Goal: Transaction & Acquisition: Purchase product/service

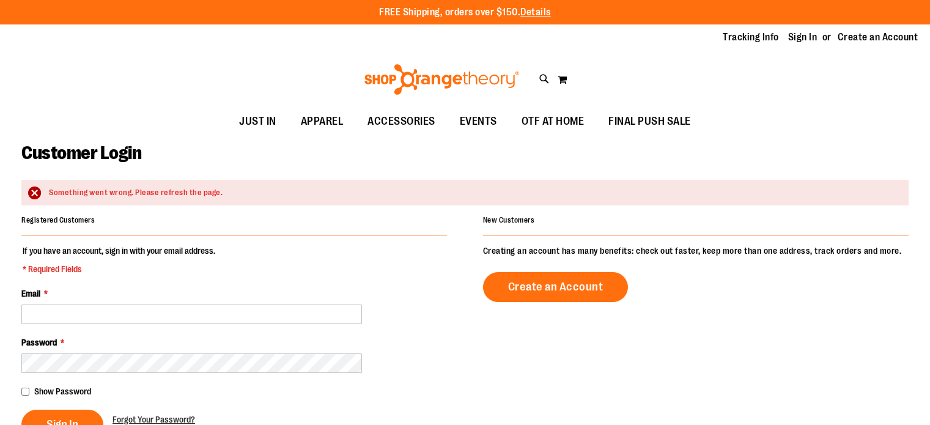
click at [133, 311] on input "Email *" at bounding box center [191, 315] width 341 height 20
type input "**********"
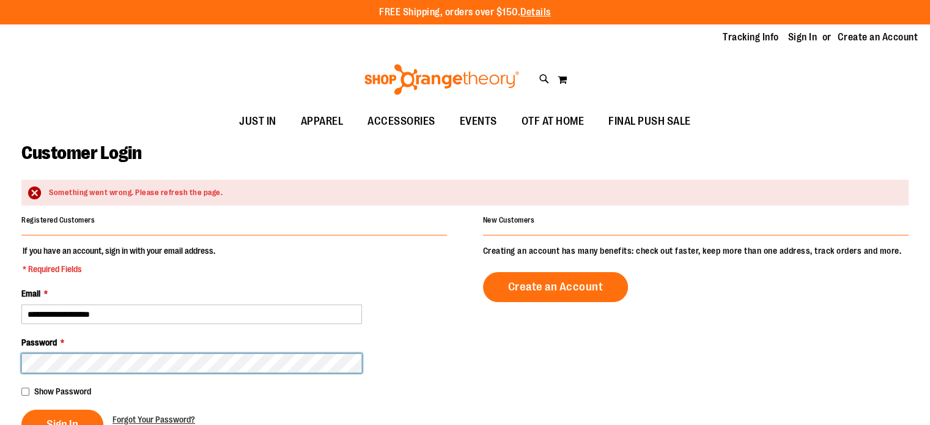
click at [21, 410] on button "Sign In" at bounding box center [62, 425] width 82 height 30
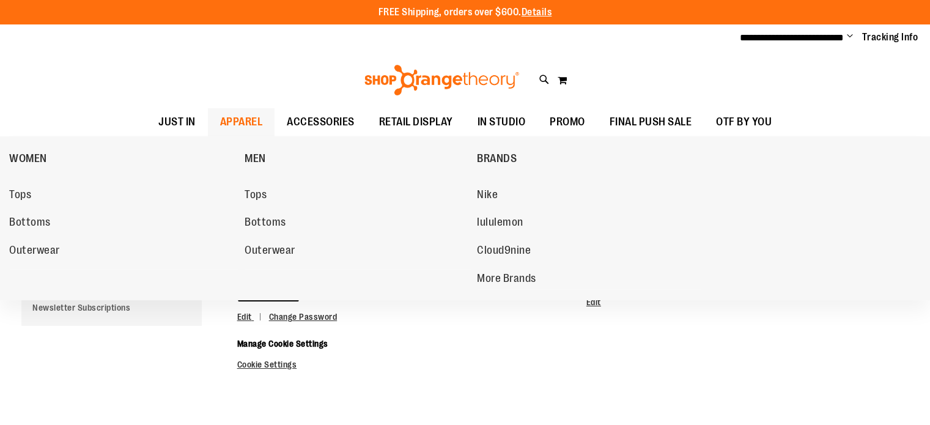
click at [229, 124] on span "APPAREL" at bounding box center [241, 122] width 43 height 28
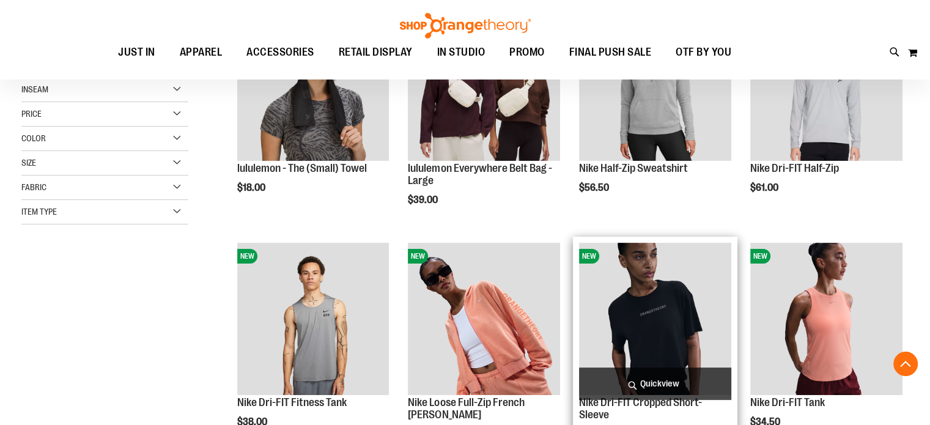
scroll to position [366, 0]
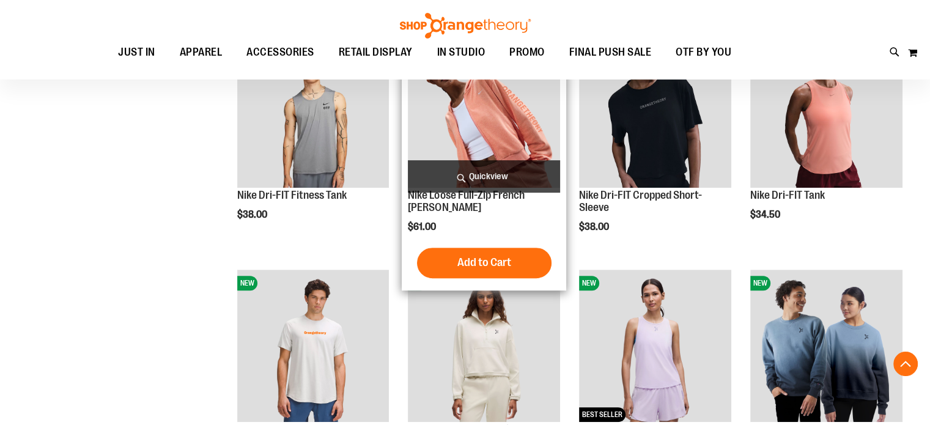
scroll to position [611, 0]
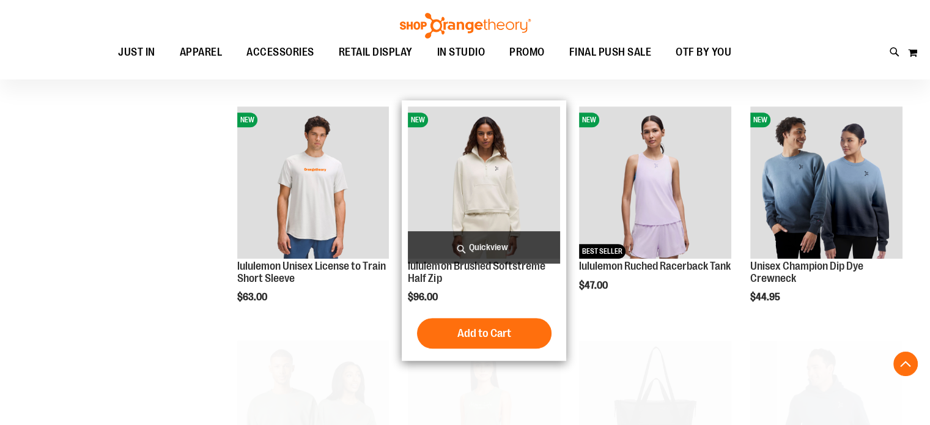
click at [464, 195] on img "product" at bounding box center [484, 182] width 152 height 152
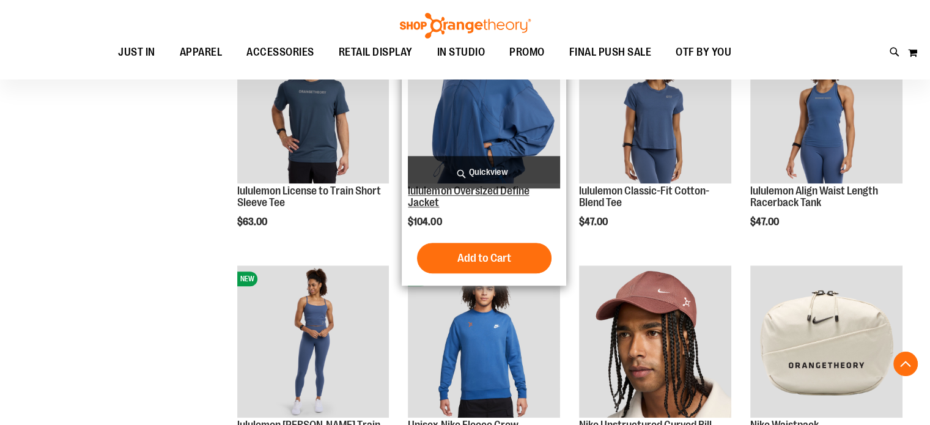
scroll to position [1100, 0]
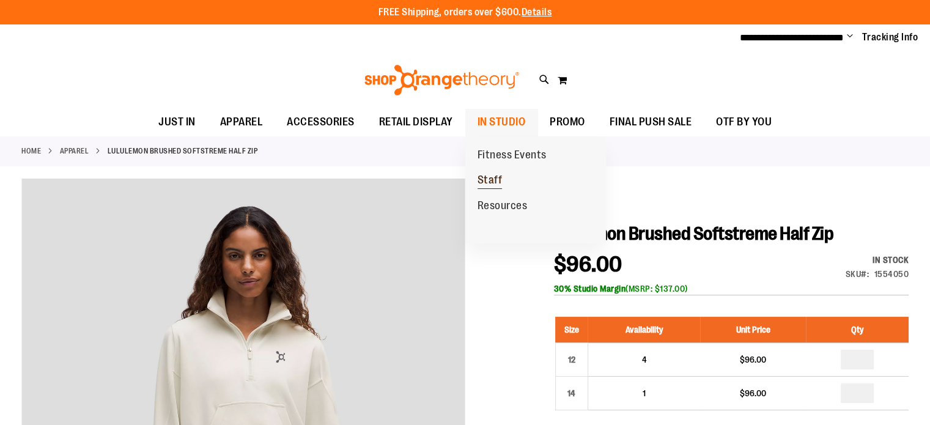
click at [494, 175] on span "Staff" at bounding box center [490, 181] width 25 height 15
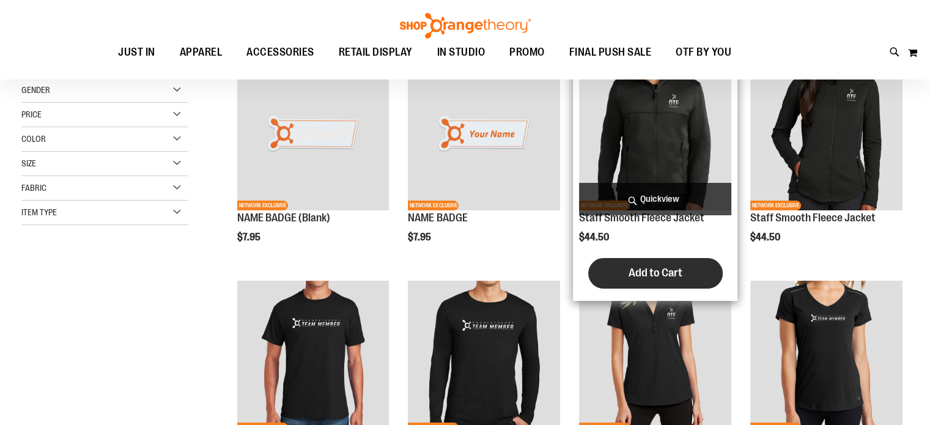
scroll to position [61, 0]
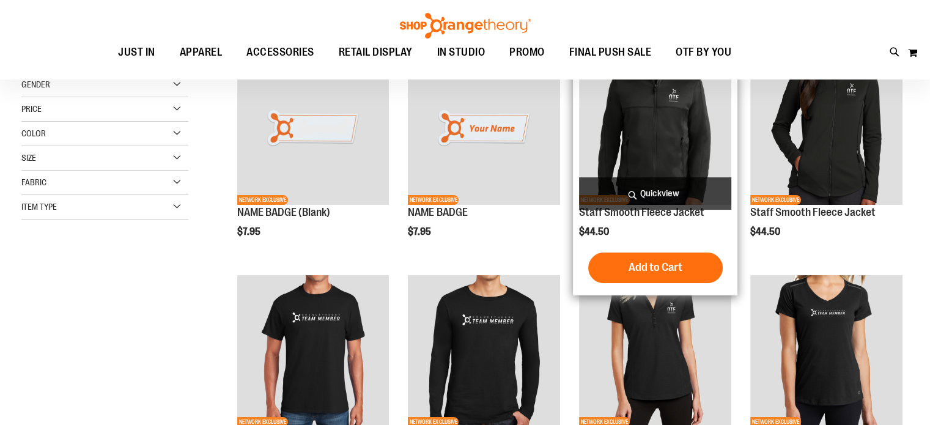
click at [646, 151] on img "product" at bounding box center [655, 129] width 152 height 152
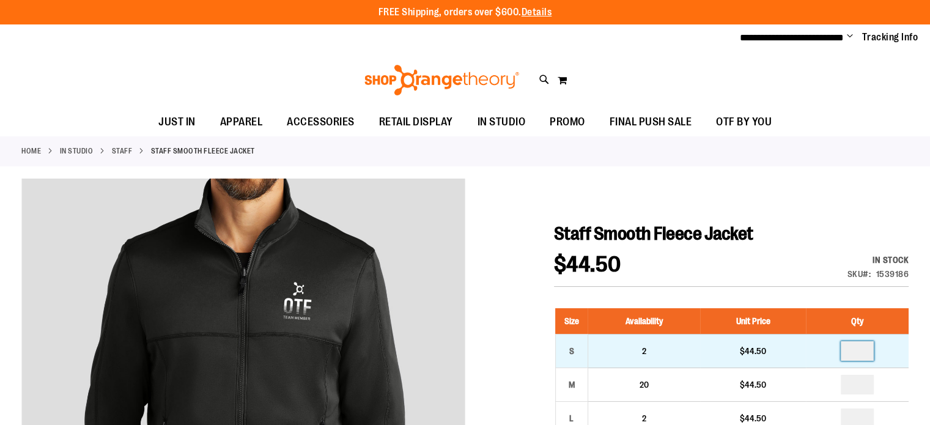
click at [862, 348] on input "number" at bounding box center [857, 351] width 33 height 20
type input "*"
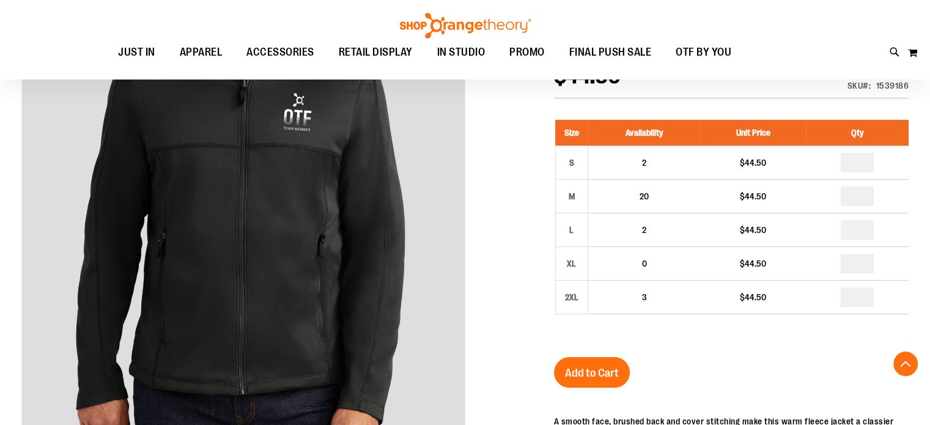
scroll to position [240, 0]
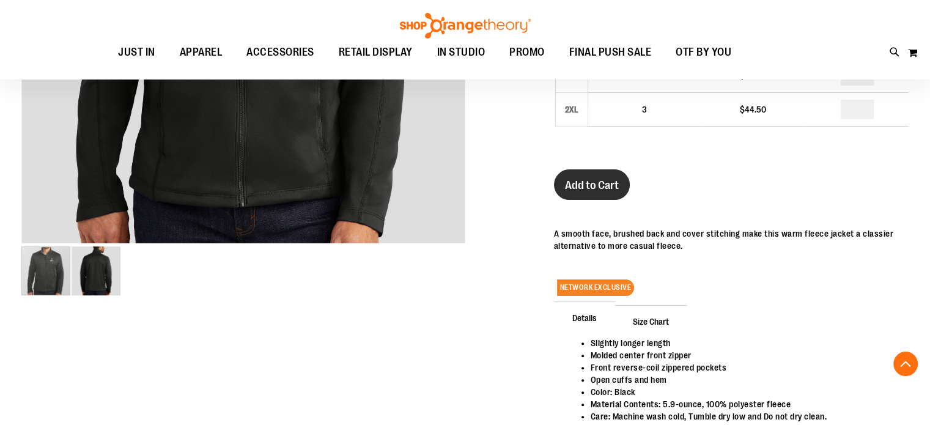
click at [585, 189] on span "Add to Cart" at bounding box center [592, 185] width 54 height 13
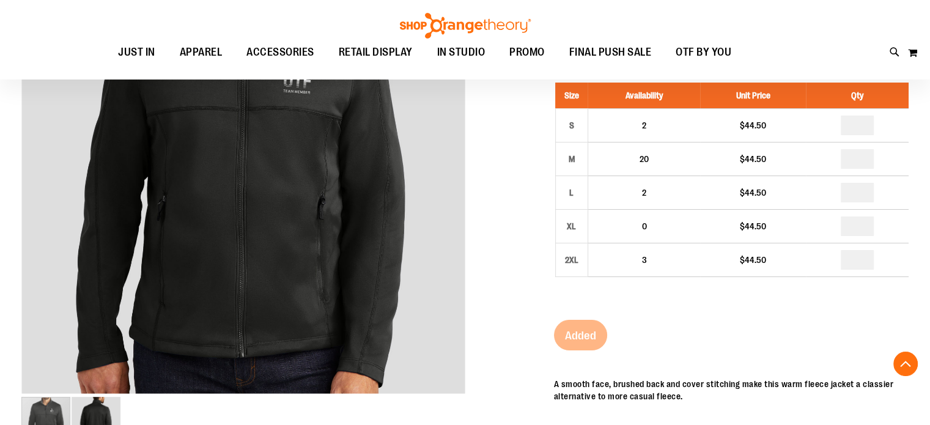
scroll to position [0, 0]
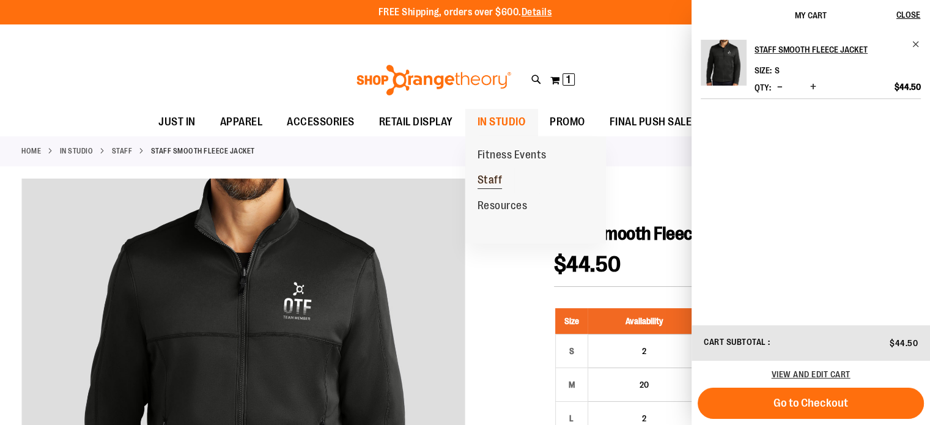
click at [495, 178] on span "Staff" at bounding box center [490, 181] width 25 height 15
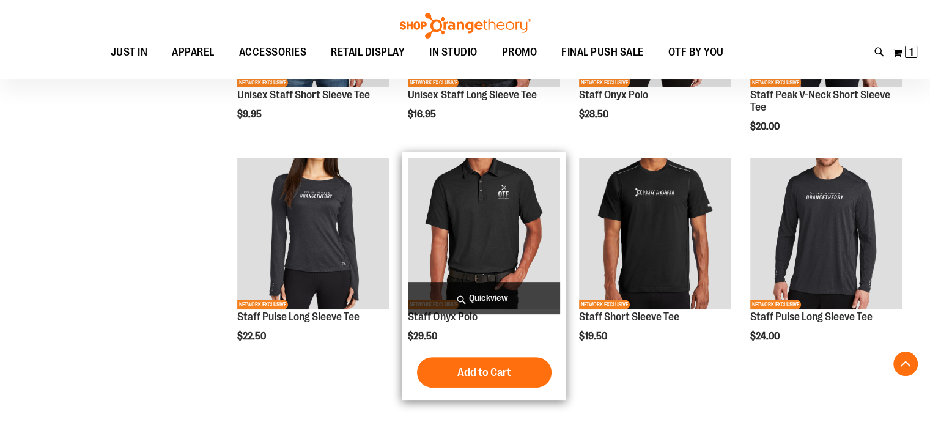
scroll to position [489, 0]
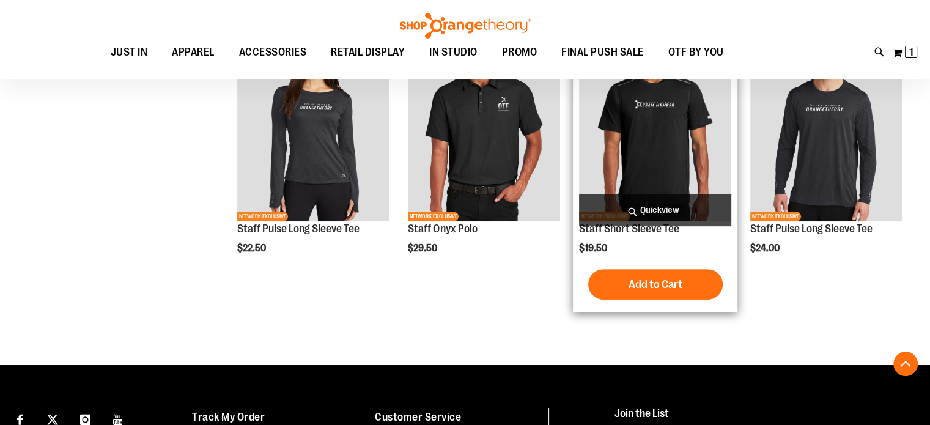
click at [631, 167] on img "product" at bounding box center [655, 146] width 152 height 152
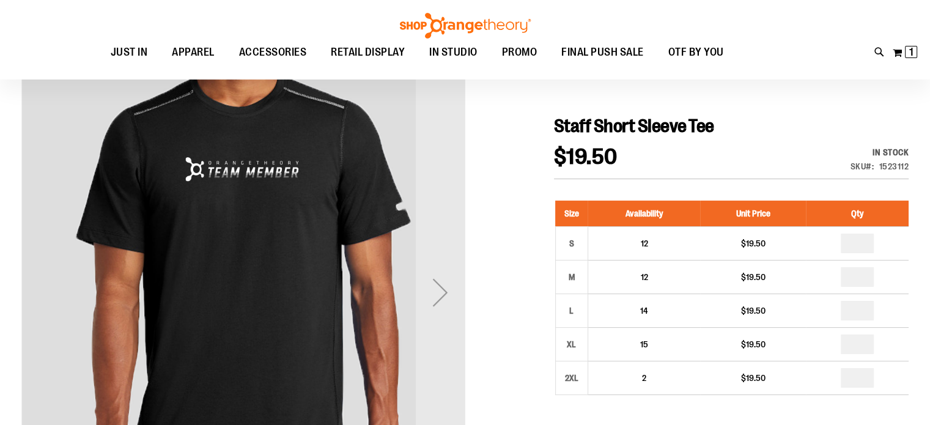
scroll to position [122, 0]
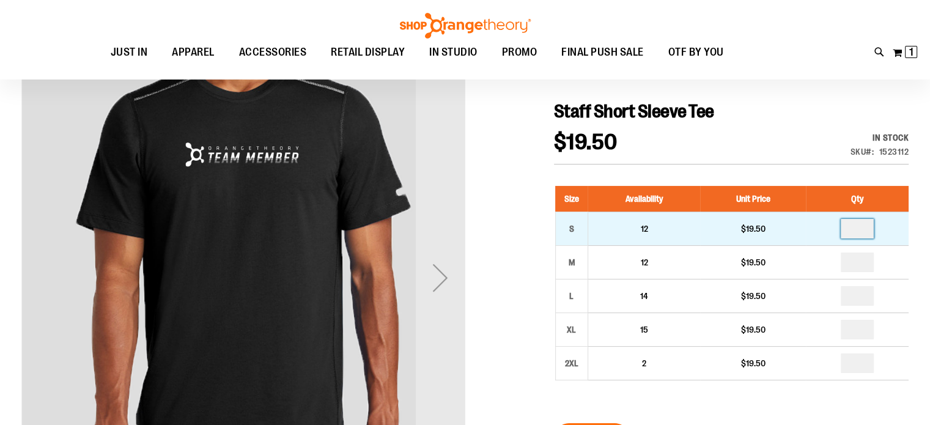
click at [863, 229] on input "number" at bounding box center [857, 229] width 33 height 20
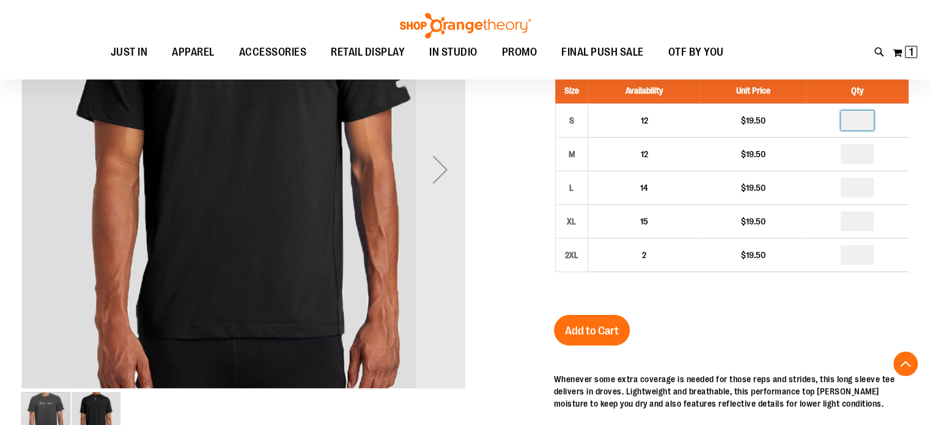
scroll to position [428, 0]
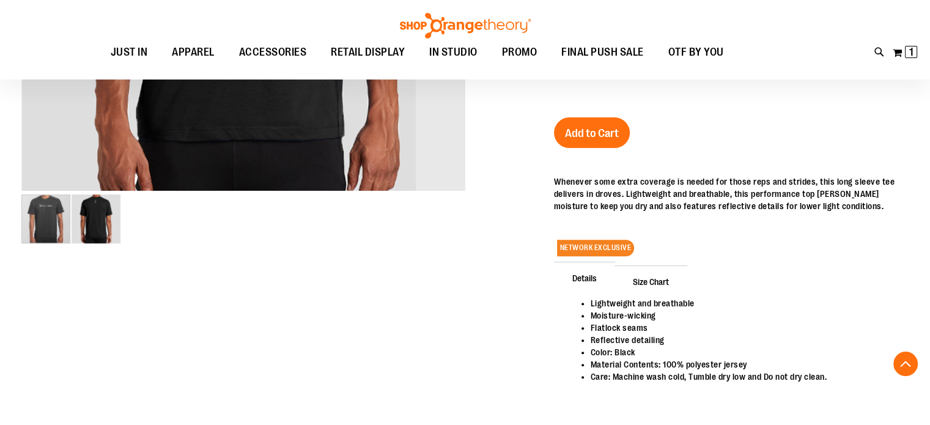
click at [106, 226] on img "image 2 of 2" at bounding box center [96, 218] width 49 height 49
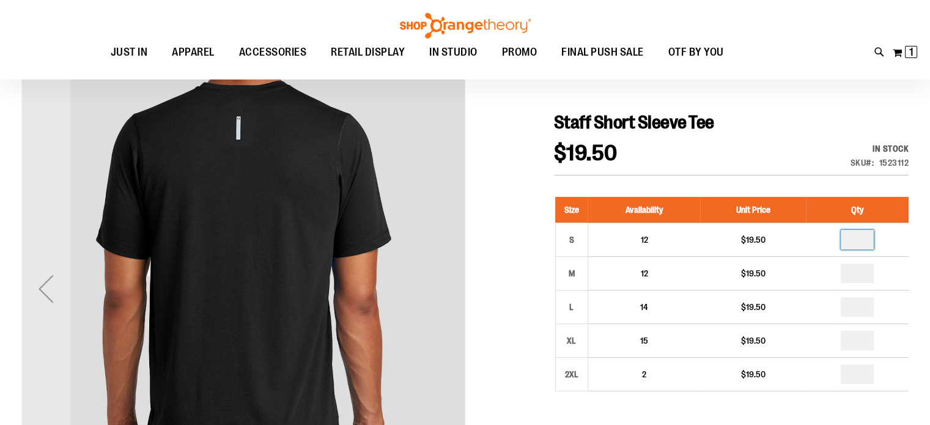
scroll to position [0, 0]
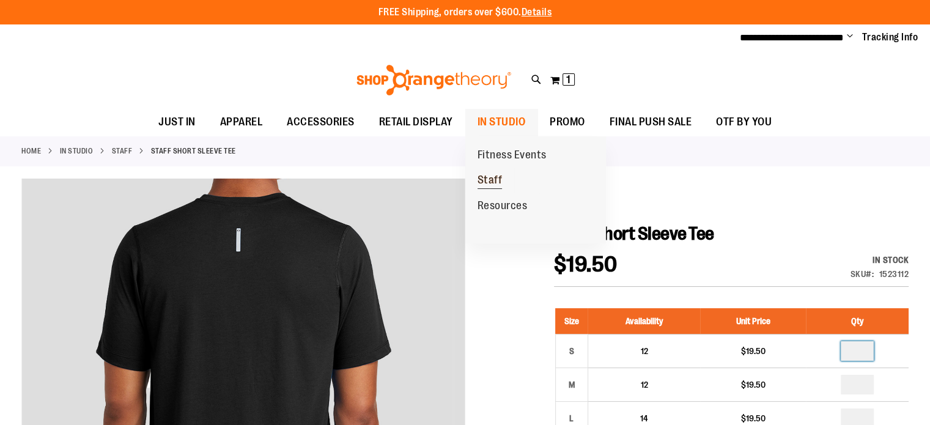
click at [495, 181] on span "Staff" at bounding box center [490, 181] width 25 height 15
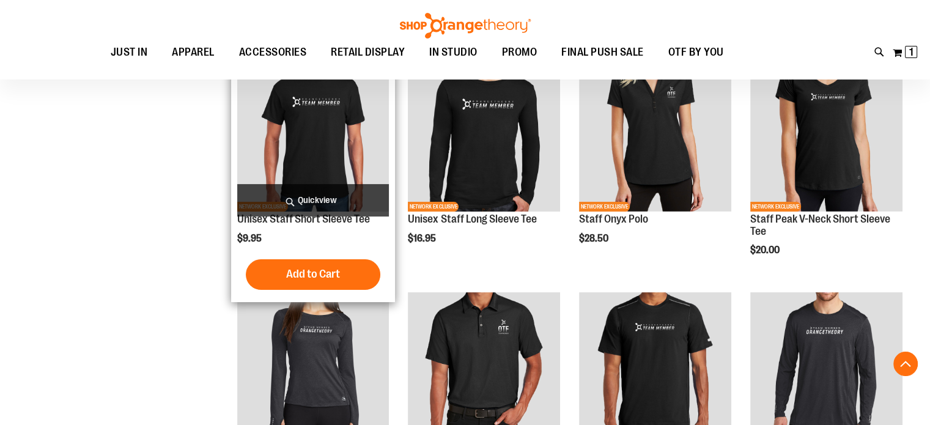
scroll to position [232, 0]
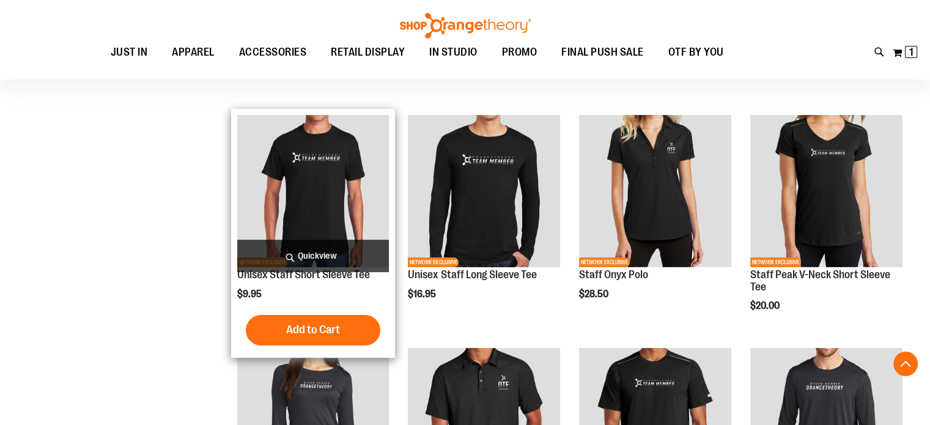
click at [332, 195] on img "product" at bounding box center [313, 191] width 152 height 152
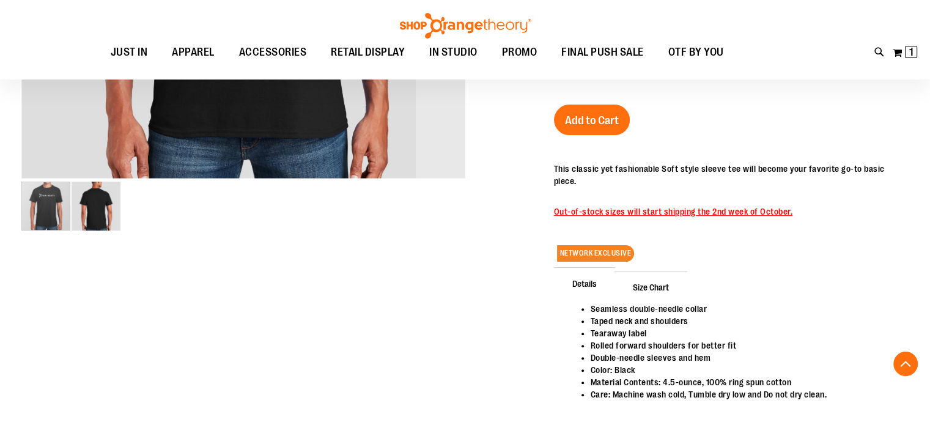
click at [95, 208] on img "image 2 of 2" at bounding box center [96, 206] width 49 height 49
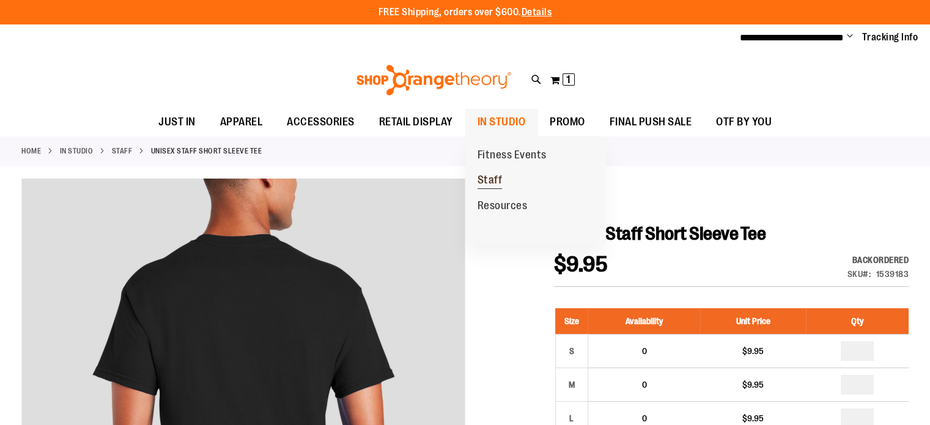
click at [492, 178] on span "Staff" at bounding box center [490, 181] width 25 height 15
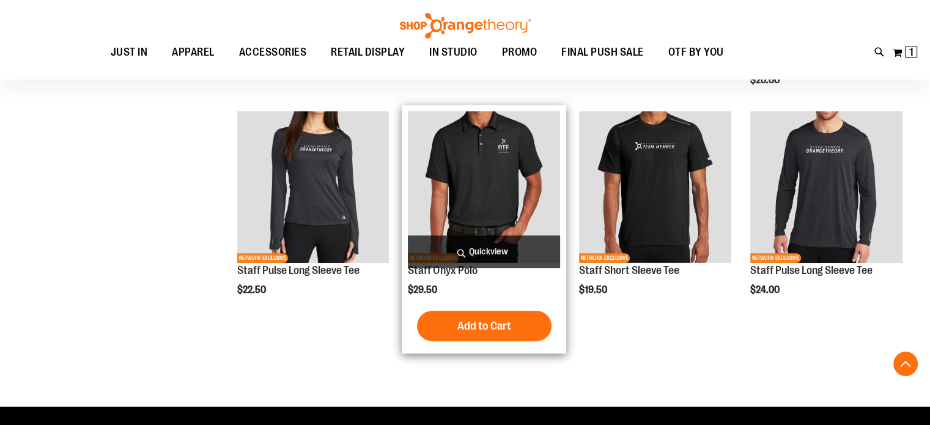
scroll to position [418, 0]
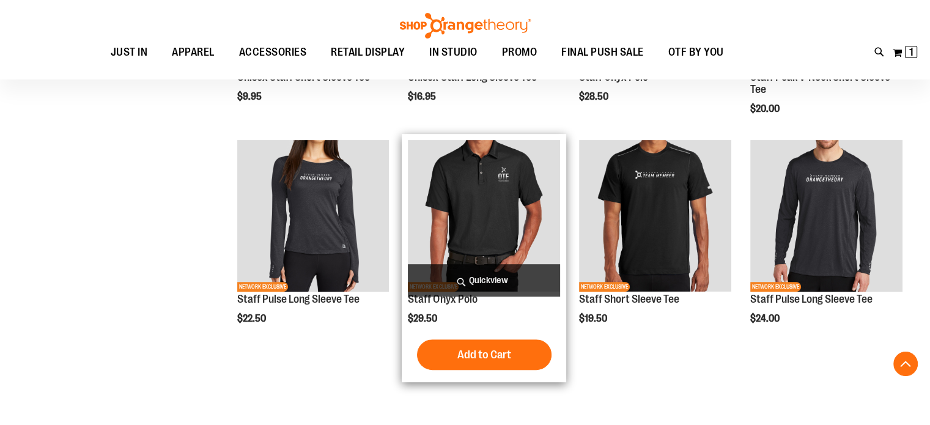
click at [497, 218] on img "product" at bounding box center [484, 216] width 152 height 152
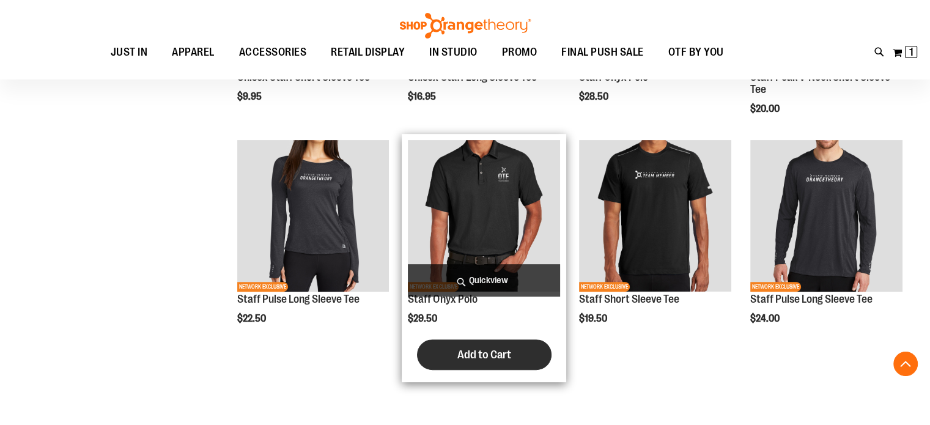
click at [486, 356] on span "Add to Cart" at bounding box center [485, 354] width 54 height 13
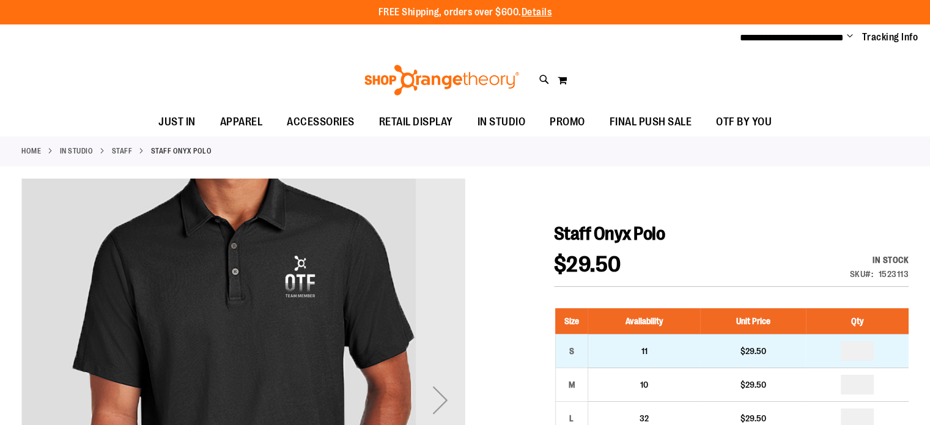
click at [862, 335] on th "Qty" at bounding box center [857, 321] width 103 height 26
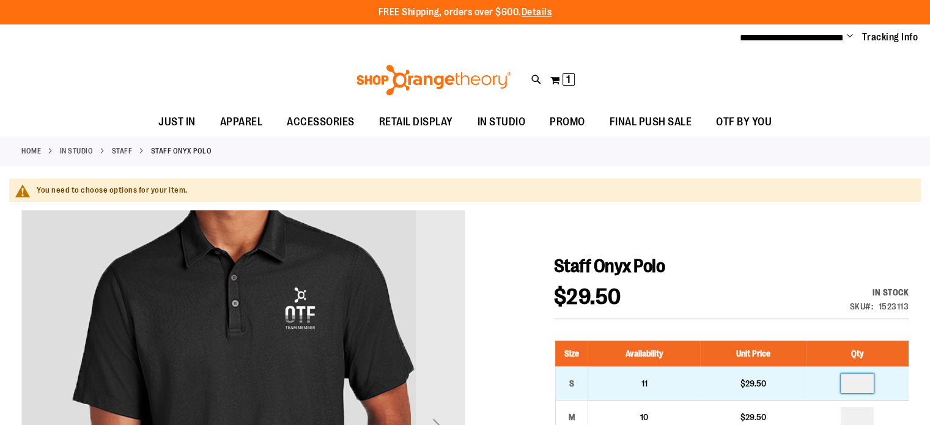
click at [862, 376] on input "number" at bounding box center [857, 384] width 33 height 20
type input "*"
click at [869, 383] on input "number" at bounding box center [857, 384] width 33 height 20
type input "*"
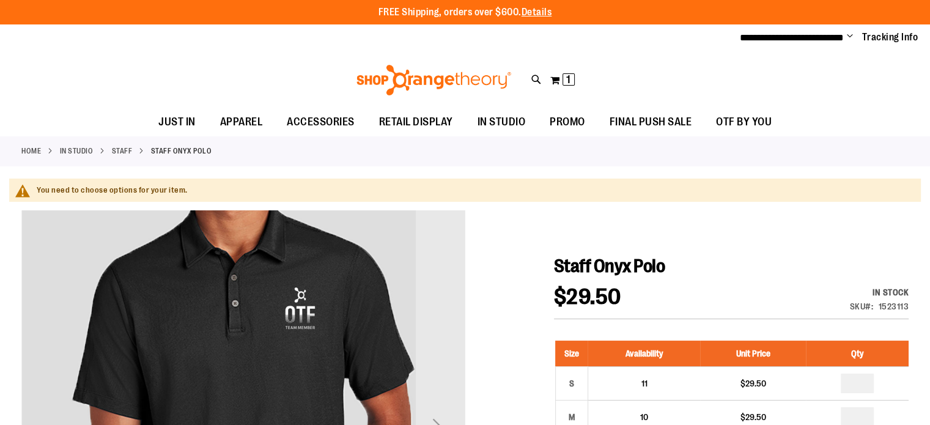
click at [711, 255] on h1 "Staff Onyx Polo" at bounding box center [731, 266] width 355 height 22
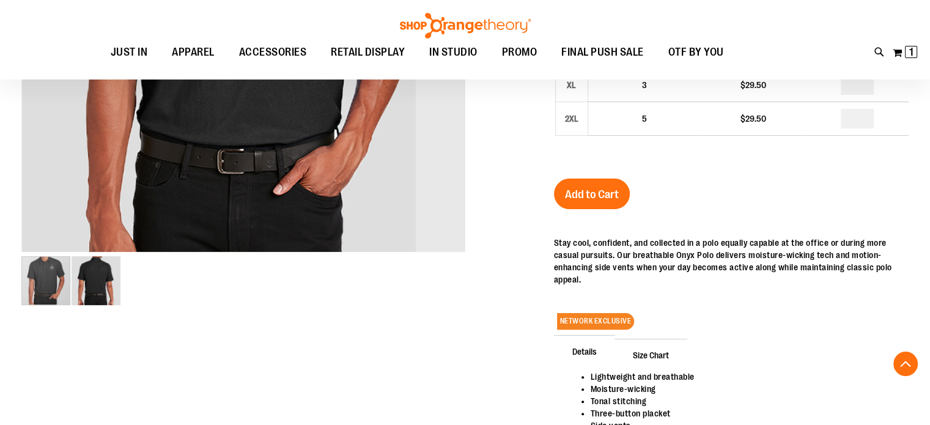
scroll to position [240, 0]
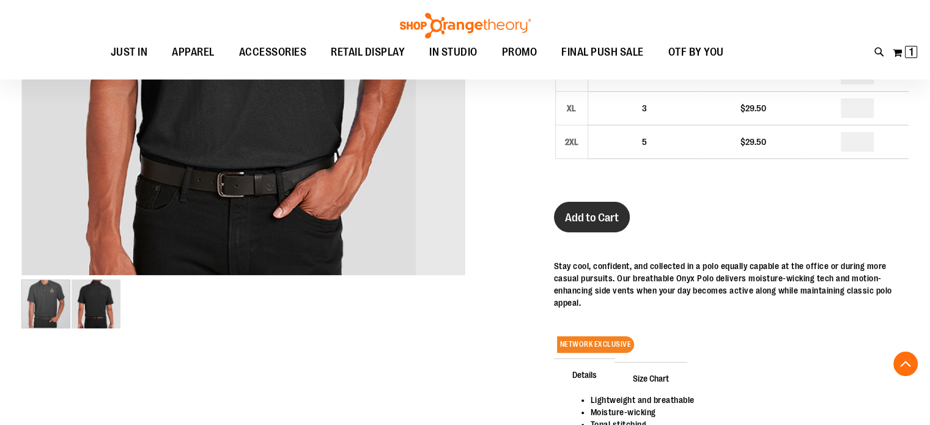
click at [583, 220] on span "Add to Cart" at bounding box center [592, 217] width 54 height 13
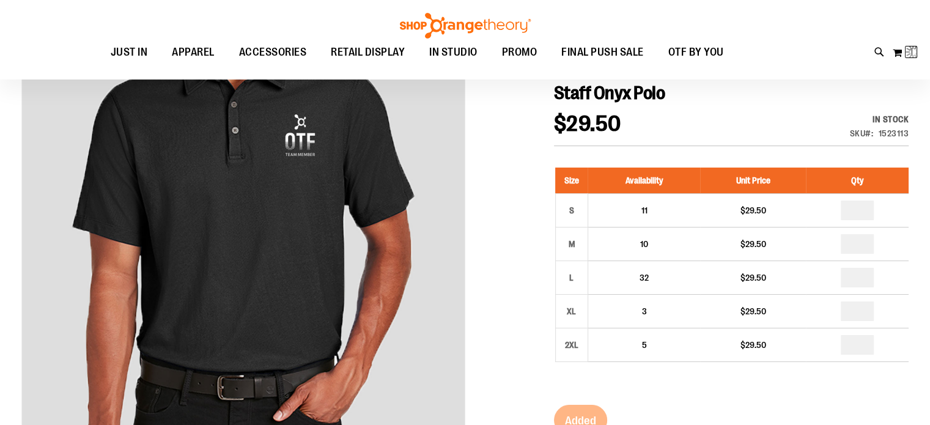
scroll to position [0, 0]
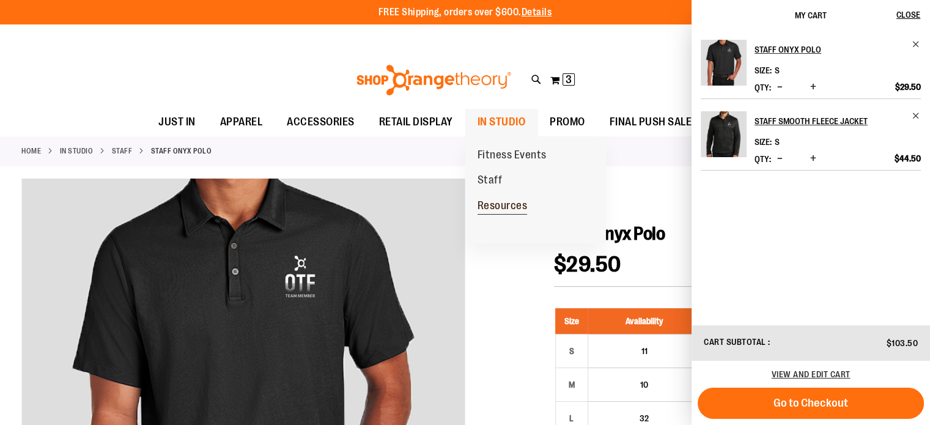
click at [497, 201] on span "Resources" at bounding box center [503, 206] width 50 height 15
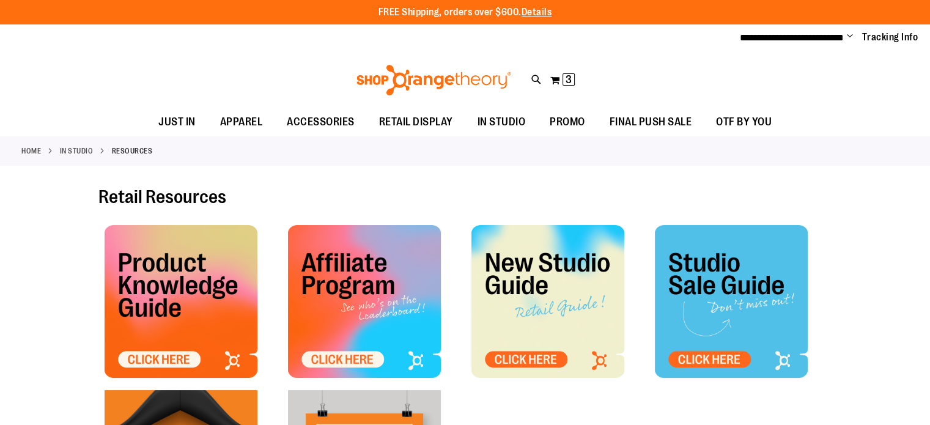
click at [364, 309] on img at bounding box center [364, 301] width 153 height 153
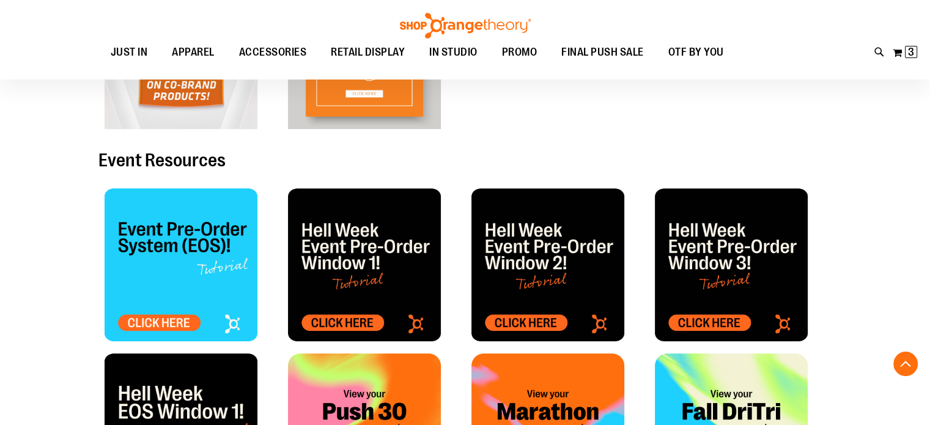
scroll to position [363, 0]
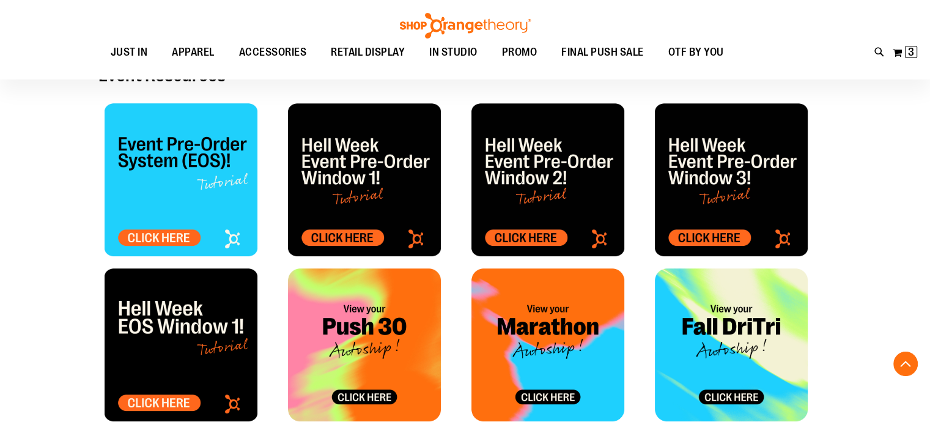
click at [350, 194] on img at bounding box center [364, 179] width 153 height 153
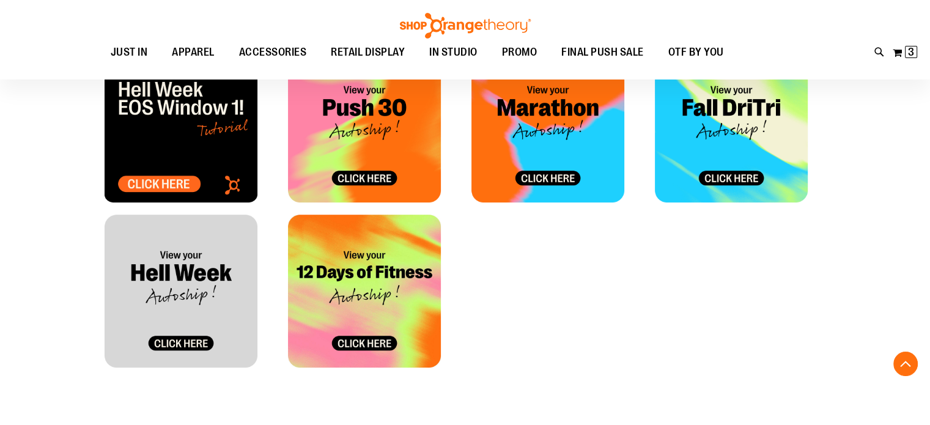
scroll to position [607, 0]
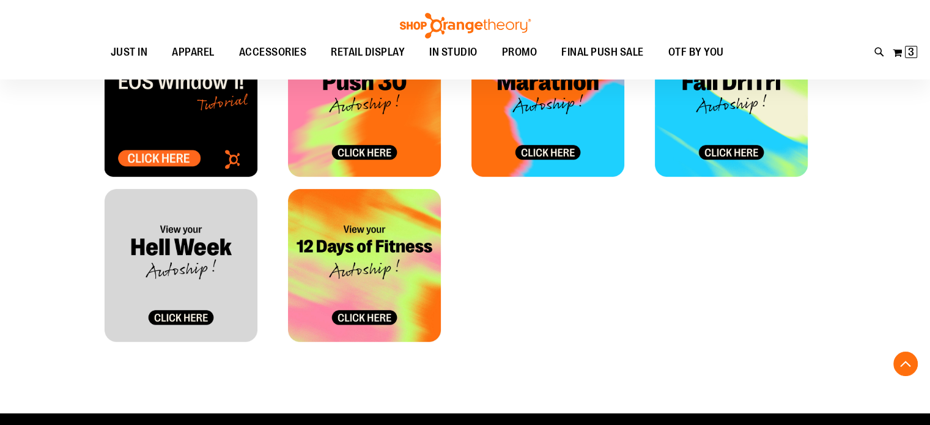
click at [181, 311] on img at bounding box center [181, 265] width 153 height 153
